Goal: Navigation & Orientation: Understand site structure

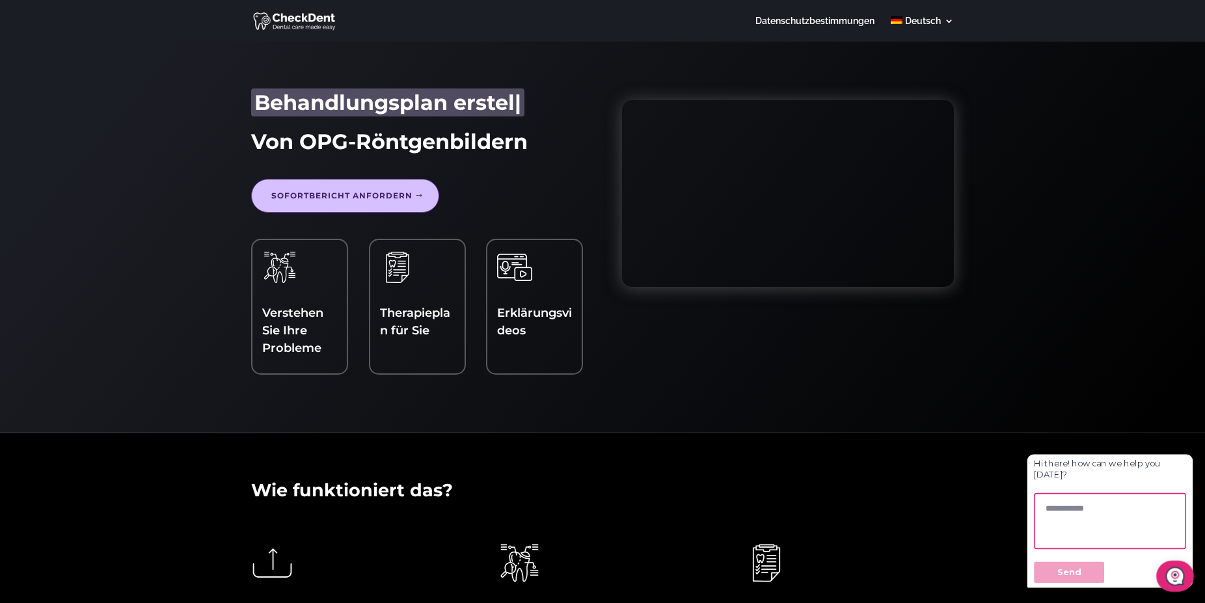
click at [513, 305] on h4 "Erklärungsvideos" at bounding box center [534, 326] width 75 height 42
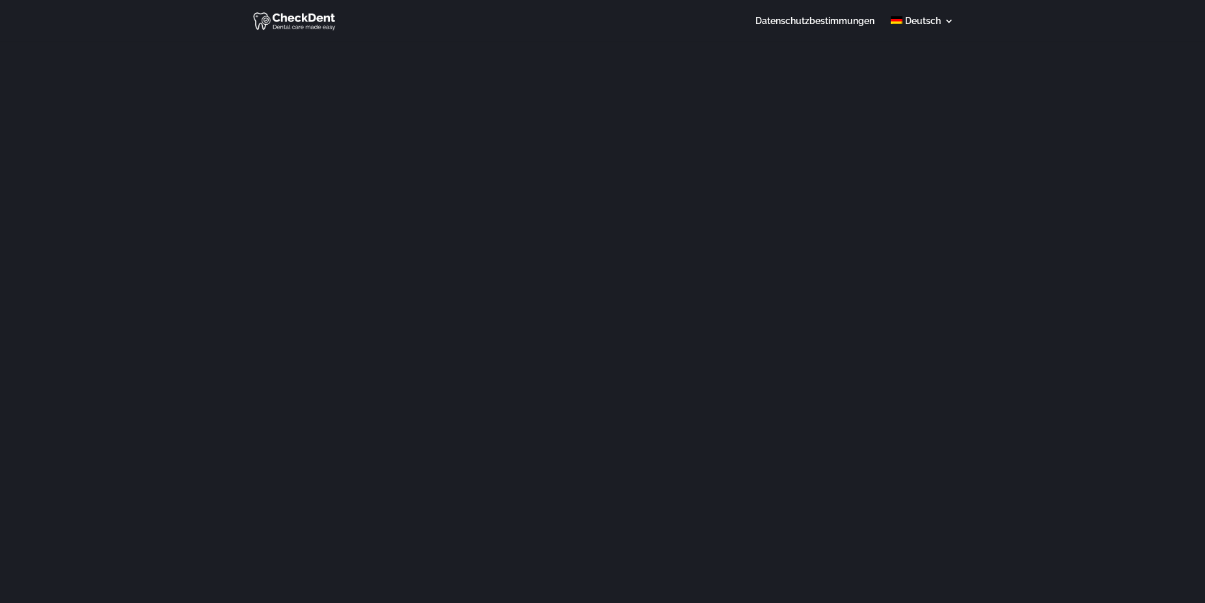
click at [277, 16] on img at bounding box center [295, 20] width 84 height 21
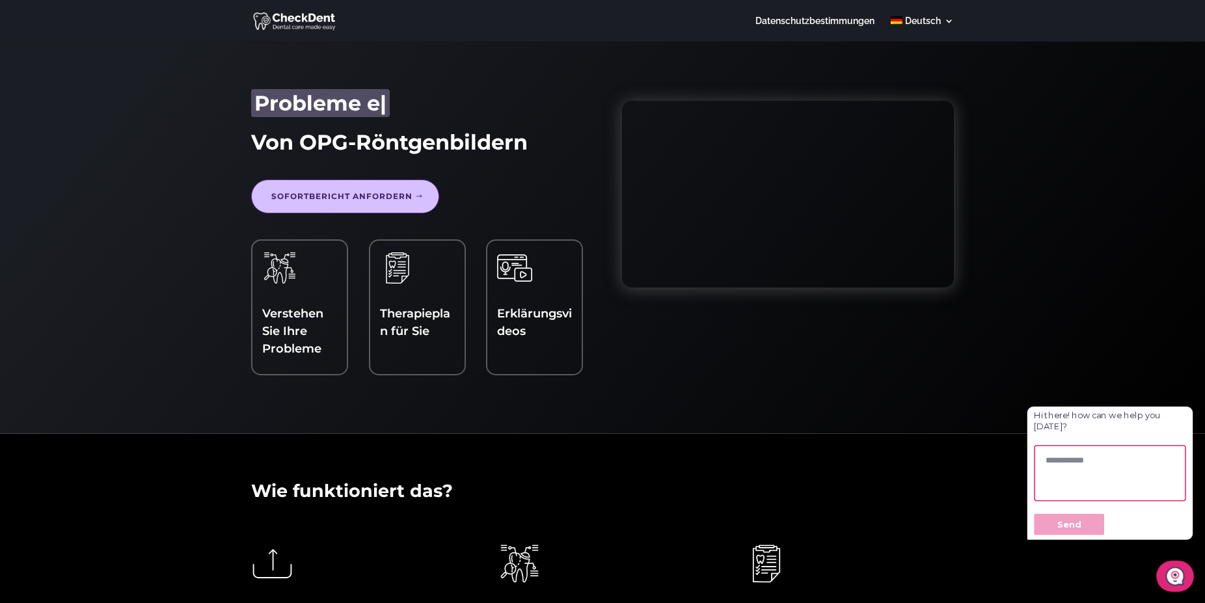
click at [274, 308] on link "Verstehen Sie Ihre Probleme" at bounding box center [292, 331] width 61 height 49
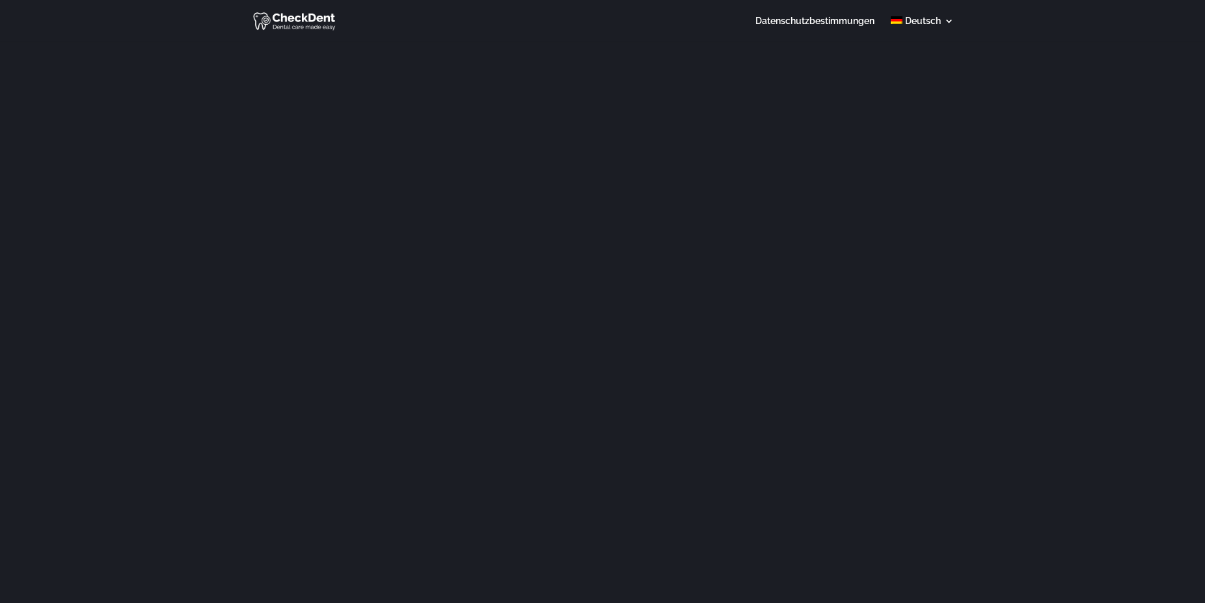
click at [264, 21] on img at bounding box center [295, 20] width 84 height 21
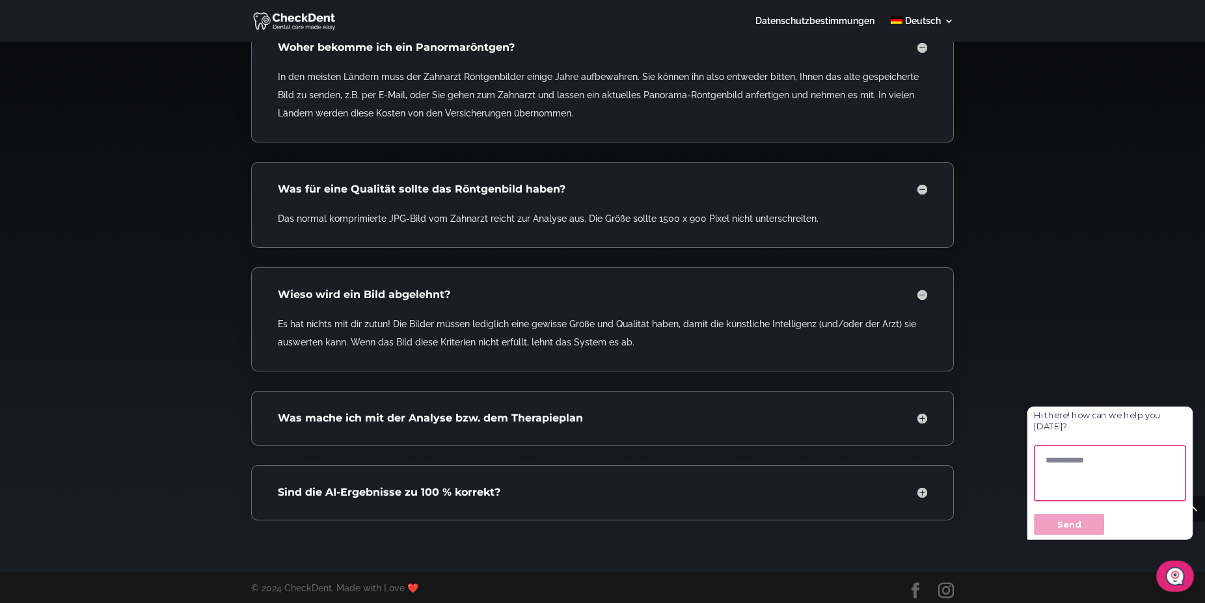
scroll to position [2657, 0]
